Goal: Register for event/course

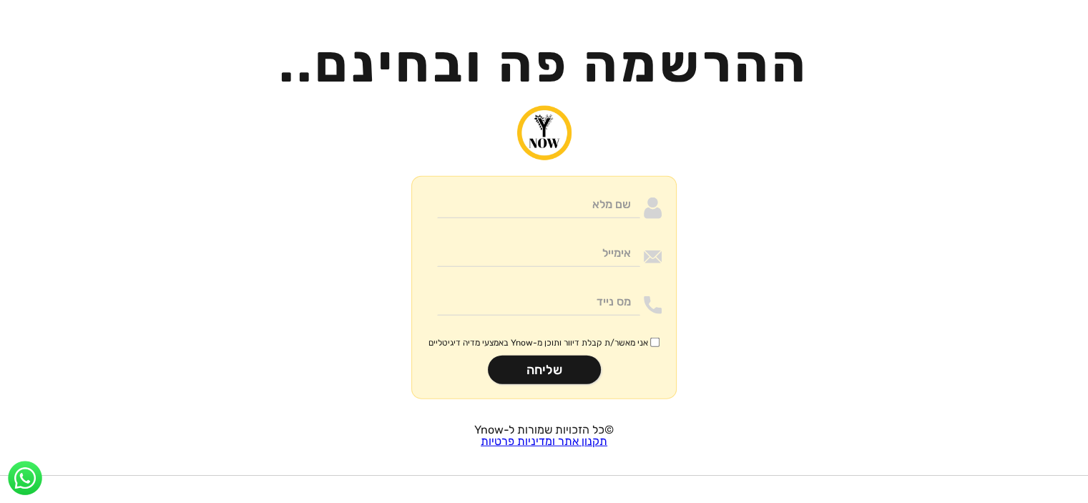
scroll to position [3250, 0]
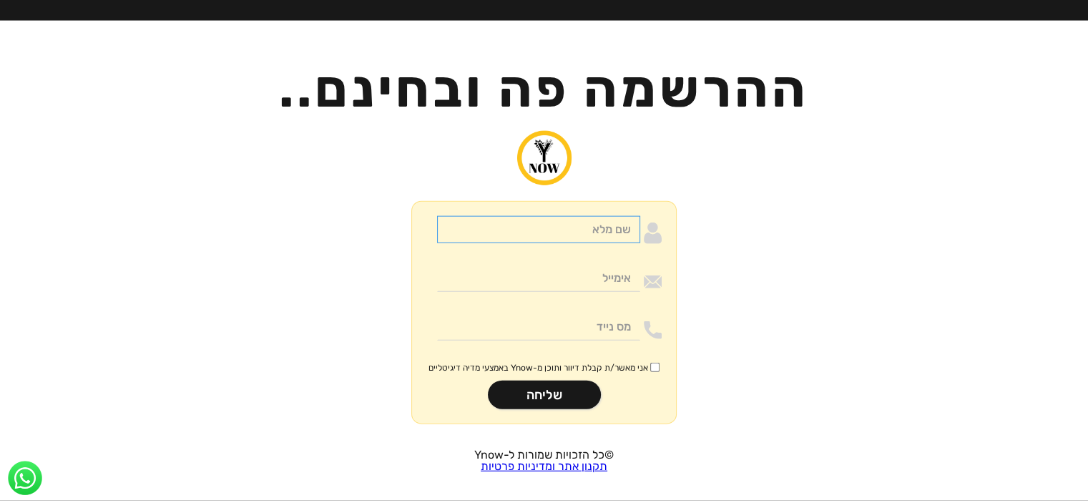
click at [605, 216] on input "Moneywithdirection" at bounding box center [538, 229] width 203 height 27
type input "אריאל"
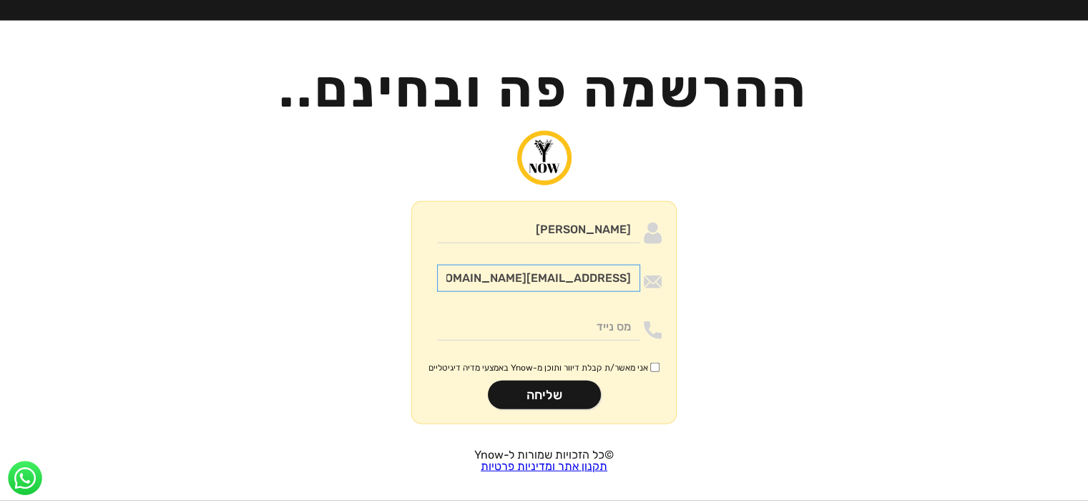
type input "arielmrk9@gmail.com"
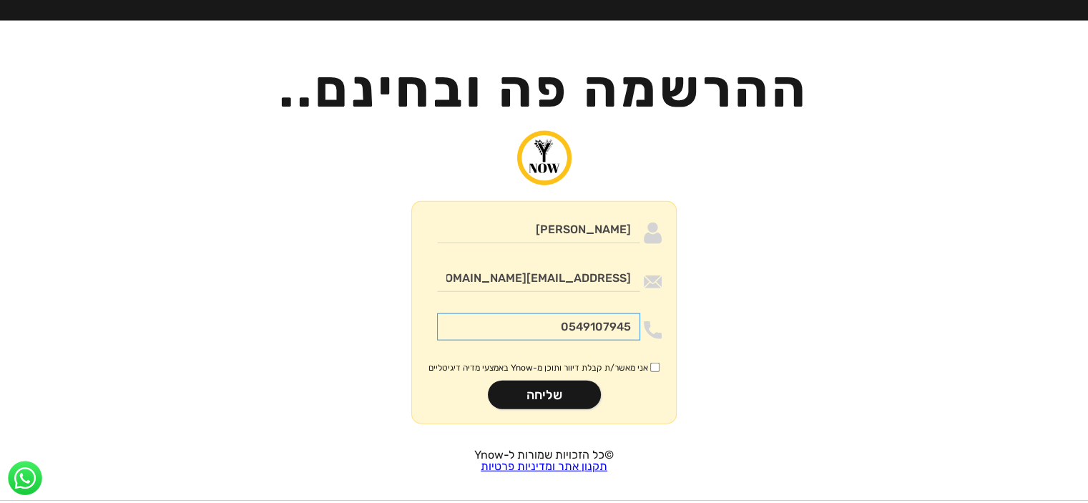
type input "0549107945"
click at [653, 363] on input "אני מאשר/ת קבלת דיוור ותוכן מ-Ynow באמצעי מדיה דיגיטליים" at bounding box center [654, 367] width 9 height 9
checkbox input "true"
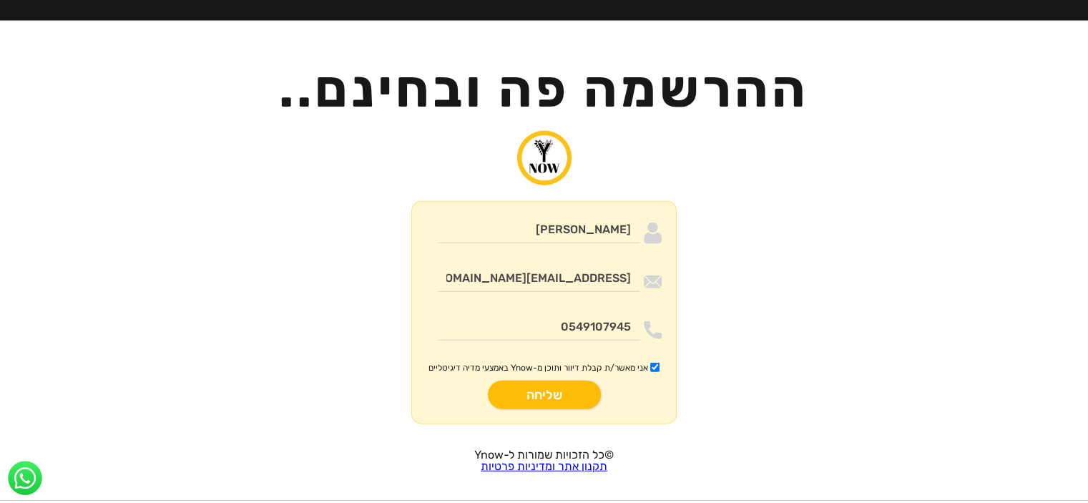
click at [576, 380] on input "שליחה" at bounding box center [544, 394] width 113 height 29
type input "רק שניה.."
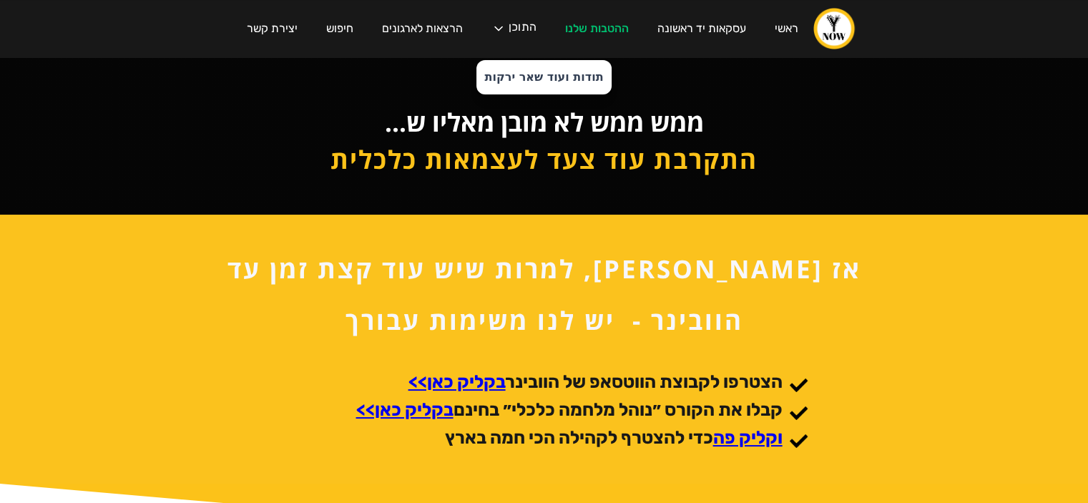
scroll to position [72, 0]
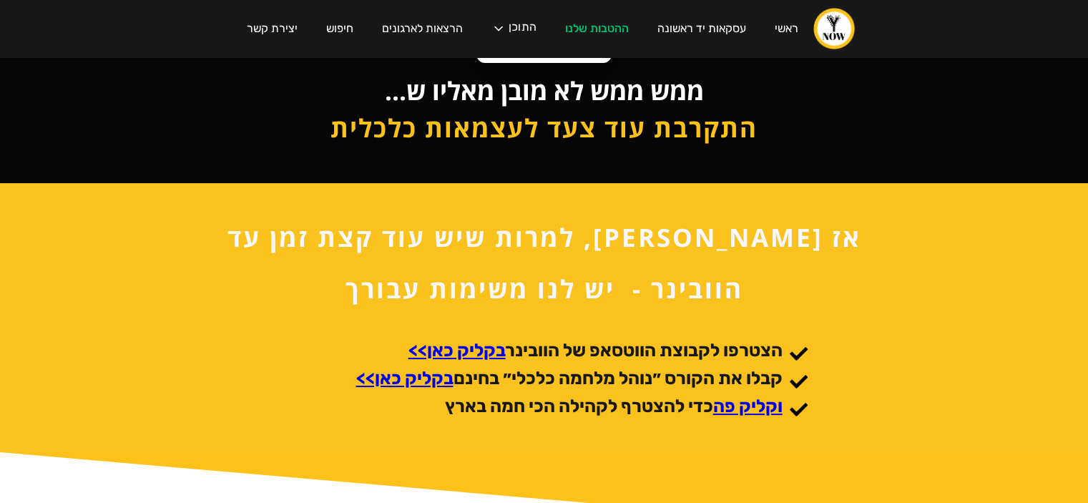
click at [417, 379] on strong "בקליק כאן>>" at bounding box center [404, 378] width 97 height 21
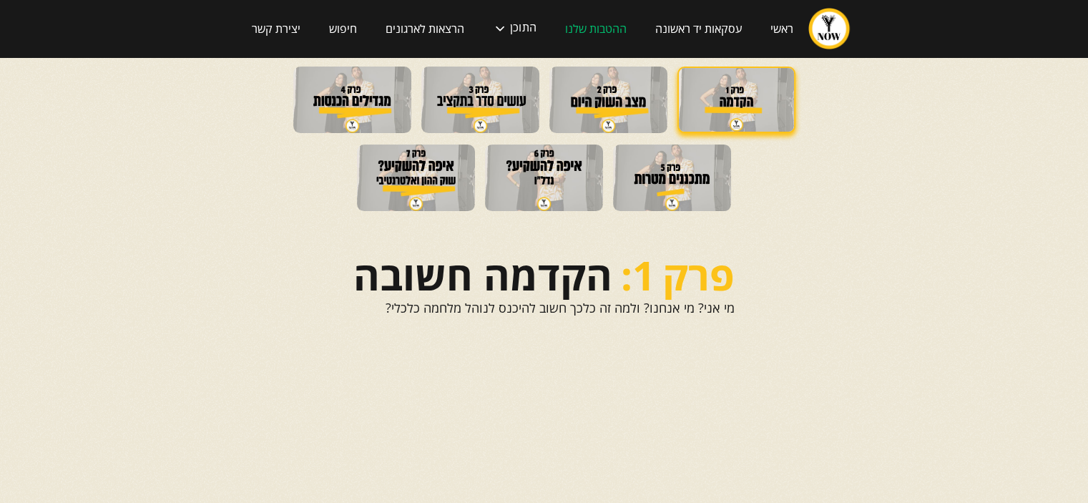
scroll to position [177, 0]
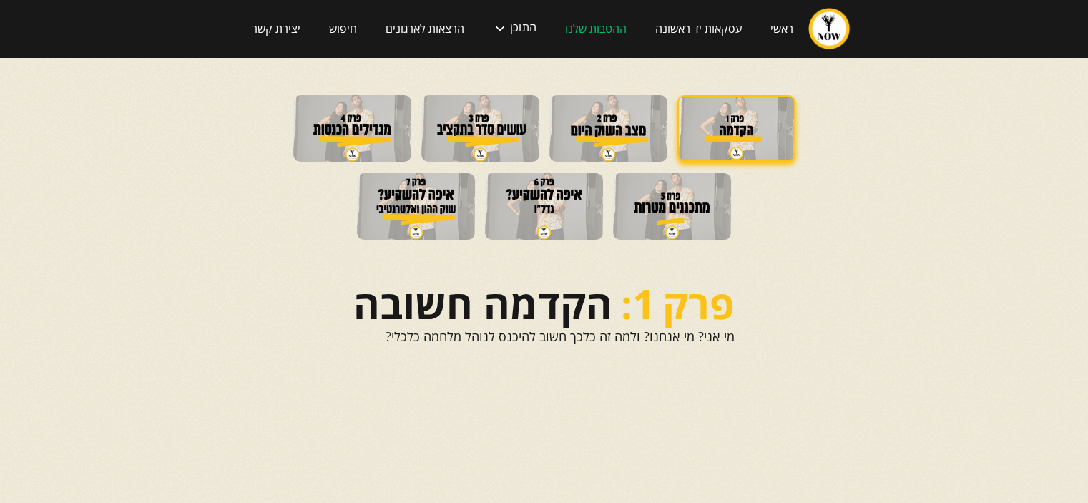
click at [375, 199] on img at bounding box center [416, 206] width 118 height 67
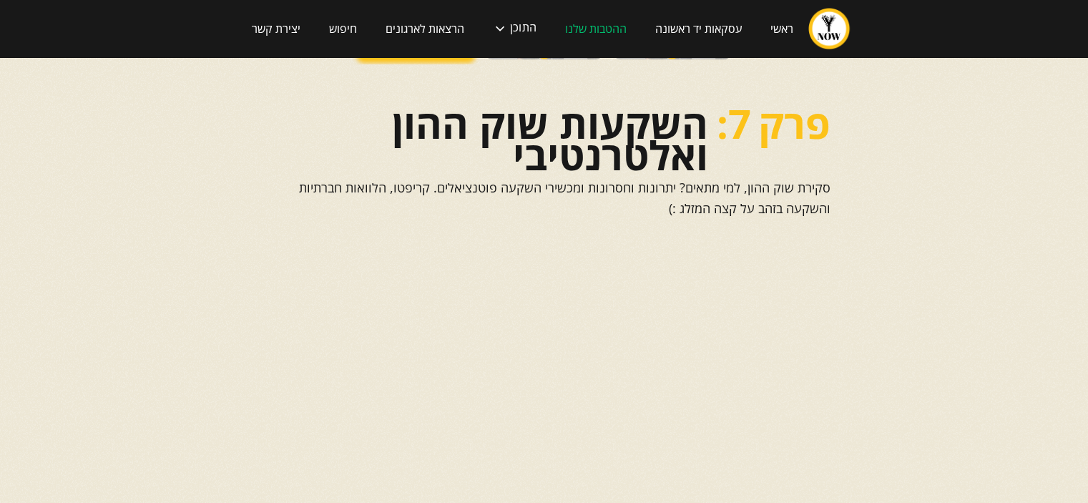
scroll to position [572, 0]
